Goal: Find specific page/section: Find specific page/section

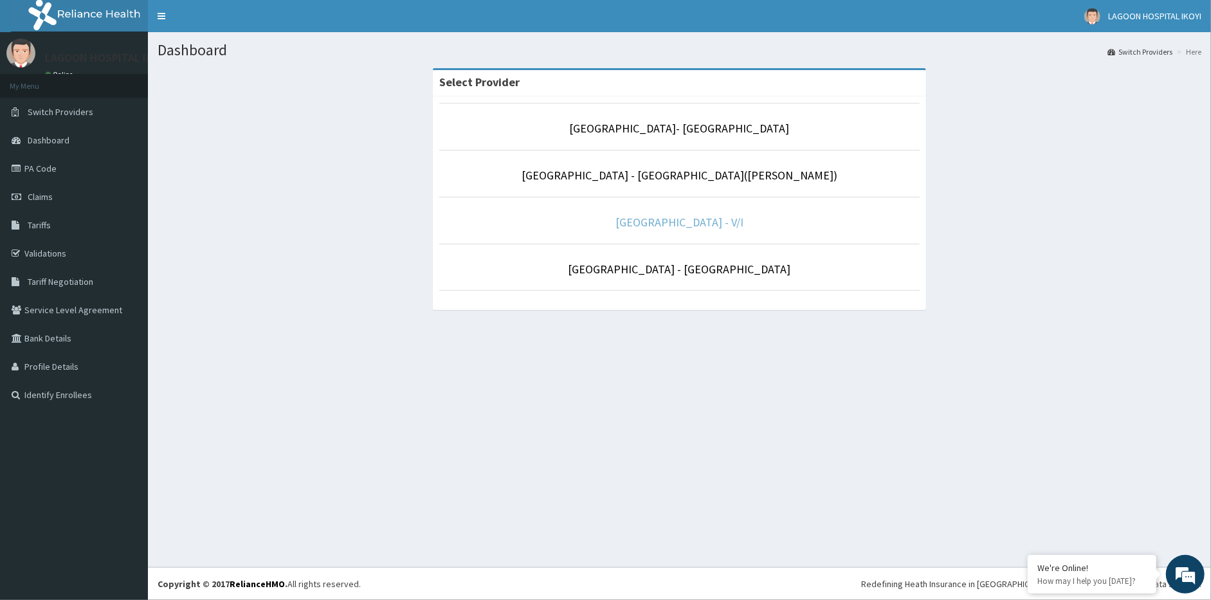
click at [693, 226] on link "[GEOGRAPHIC_DATA] - V/I" at bounding box center [680, 222] width 128 height 15
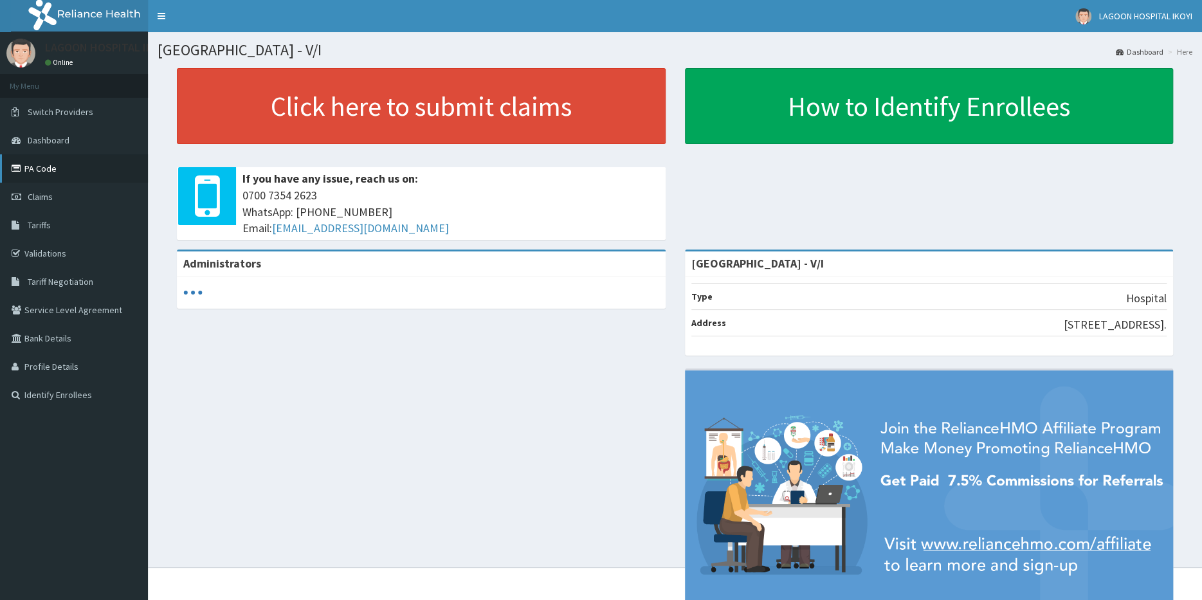
click at [85, 169] on link "PA Code" at bounding box center [74, 168] width 148 height 28
